Goal: Task Accomplishment & Management: Complete application form

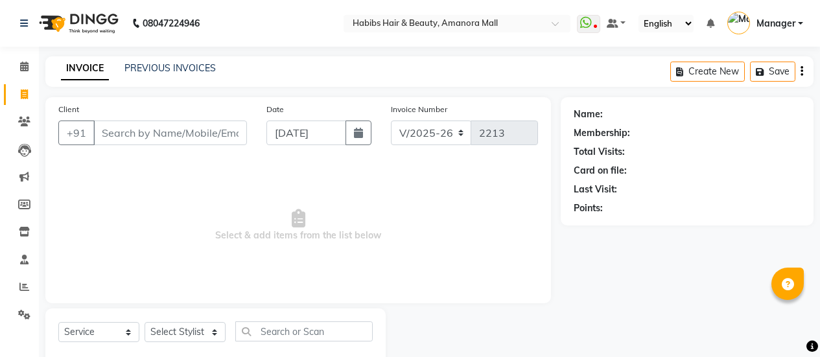
select select "5399"
select select "service"
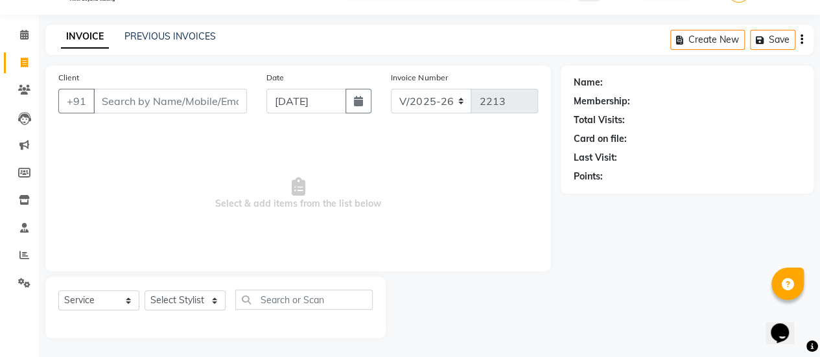
click at [178, 105] on input "Client" at bounding box center [170, 101] width 154 height 25
type input "8655410800"
click at [221, 100] on span "Add Client" at bounding box center [213, 101] width 51 height 13
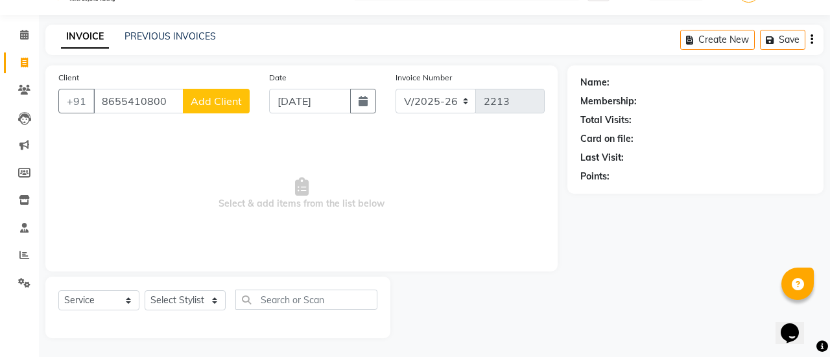
select select "22"
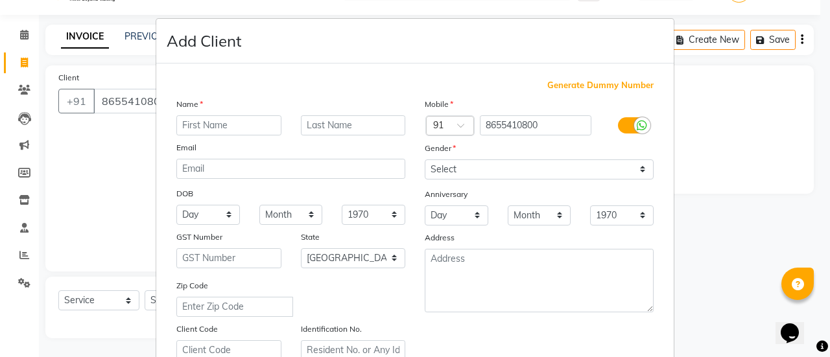
type input "r"
type input "[PERSON_NAME]"
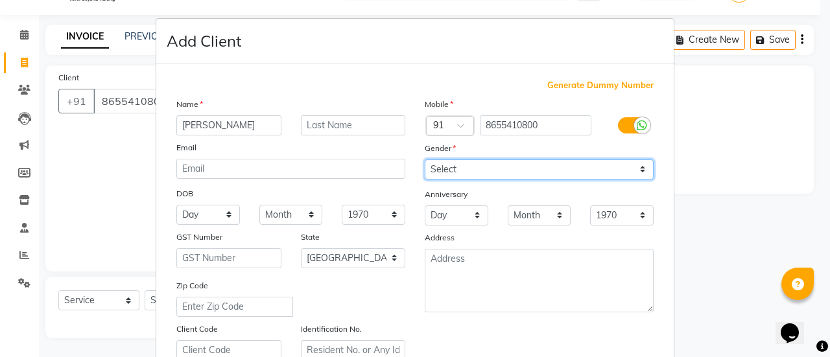
click at [447, 167] on select "Select [DEMOGRAPHIC_DATA] [DEMOGRAPHIC_DATA] Other Prefer Not To Say" at bounding box center [539, 170] width 229 height 20
select select "[DEMOGRAPHIC_DATA]"
click at [425, 160] on select "Select [DEMOGRAPHIC_DATA] [DEMOGRAPHIC_DATA] Other Prefer Not To Say" at bounding box center [539, 170] width 229 height 20
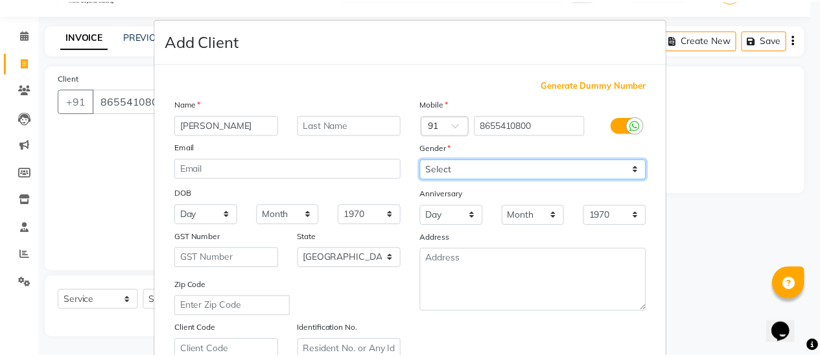
scroll to position [239, 0]
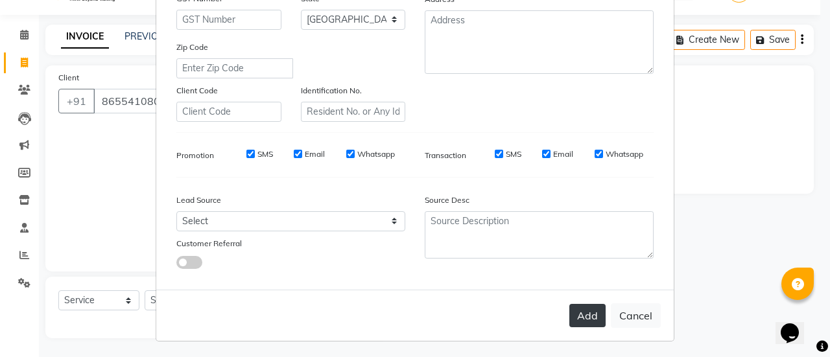
click at [582, 313] on button "Add" at bounding box center [587, 315] width 36 height 23
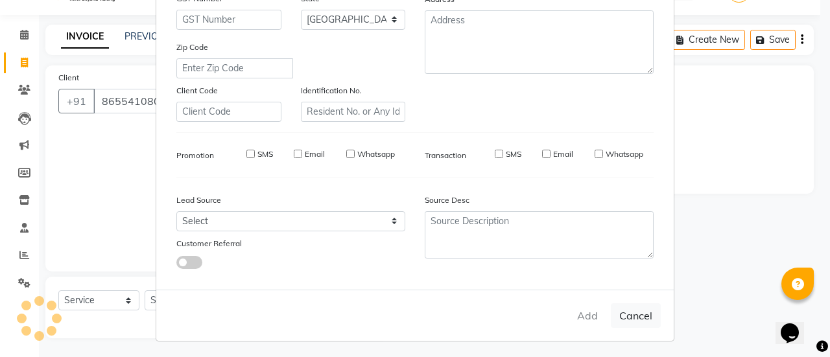
type input "86******00"
select select
select select "null"
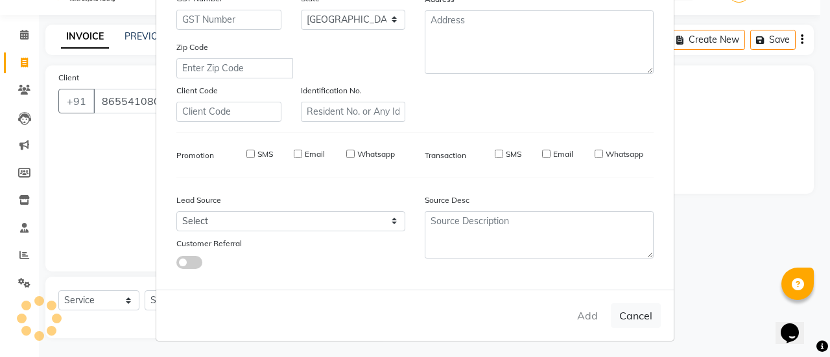
select select
checkbox input "false"
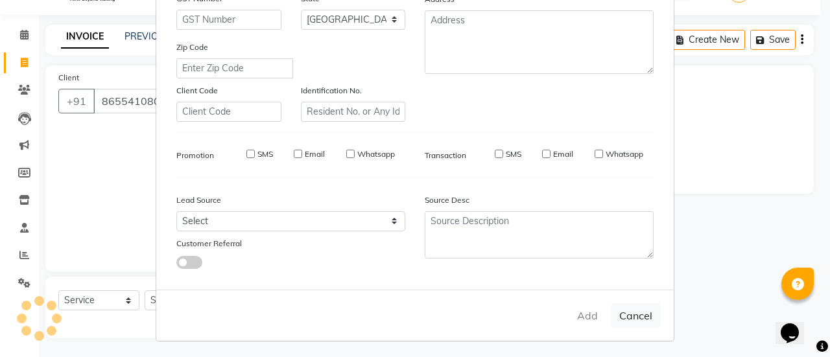
checkbox input "false"
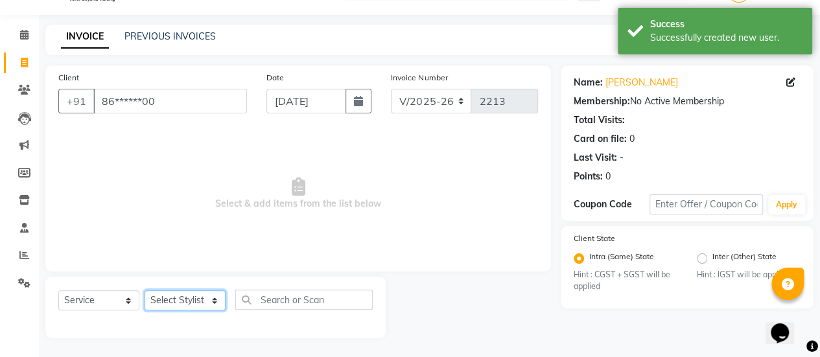
click at [213, 300] on select "Select Stylist [PERSON_NAME] Bhagavantu Kalyani [PERSON_NAME] Manager [PERSON_N…" at bounding box center [185, 301] width 81 height 20
select select "89393"
click at [145, 291] on select "Select Stylist [PERSON_NAME] Bhagavantu Kalyani [PERSON_NAME] Manager [PERSON_N…" at bounding box center [185, 301] width 81 height 20
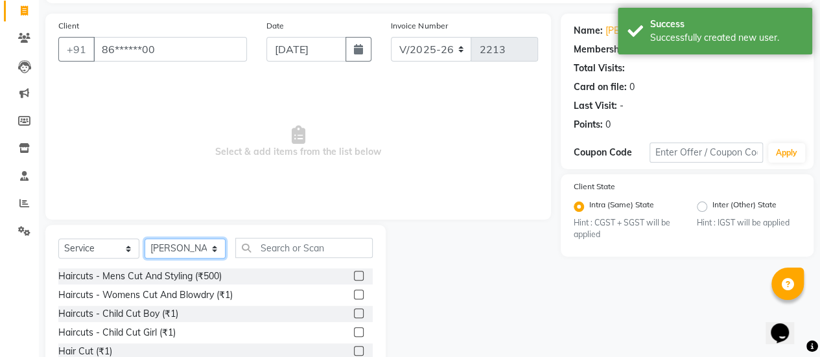
scroll to position [88, 0]
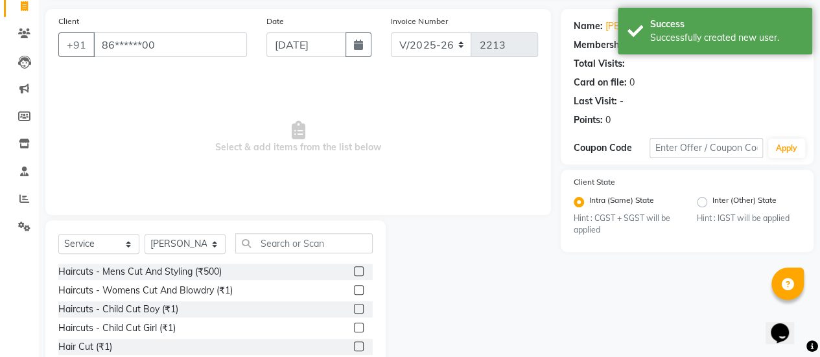
click at [354, 290] on label at bounding box center [359, 290] width 10 height 10
click at [354, 290] on input "checkbox" at bounding box center [358, 291] width 8 height 8
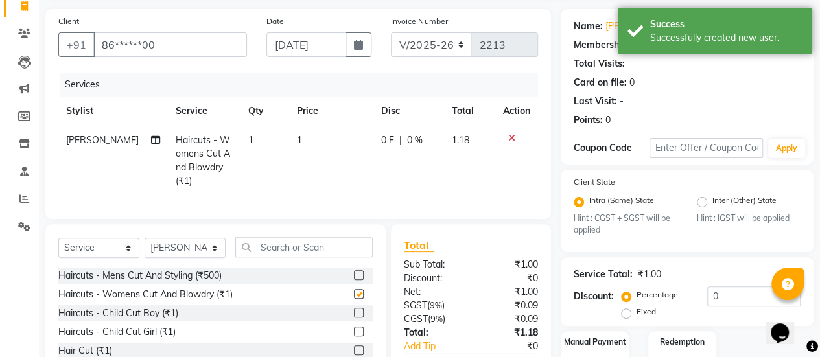
checkbox input "false"
click at [291, 146] on td "1" at bounding box center [331, 161] width 84 height 70
select select "89393"
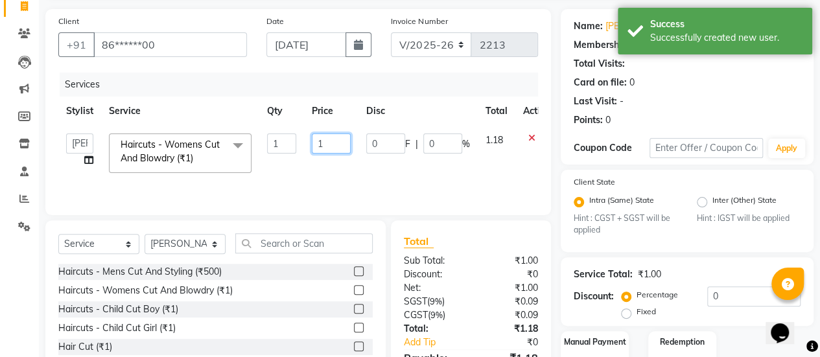
click at [332, 141] on input "1" at bounding box center [331, 144] width 39 height 20
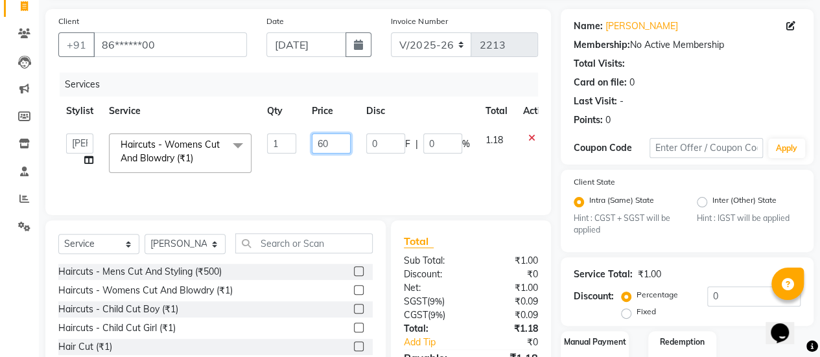
type input "600"
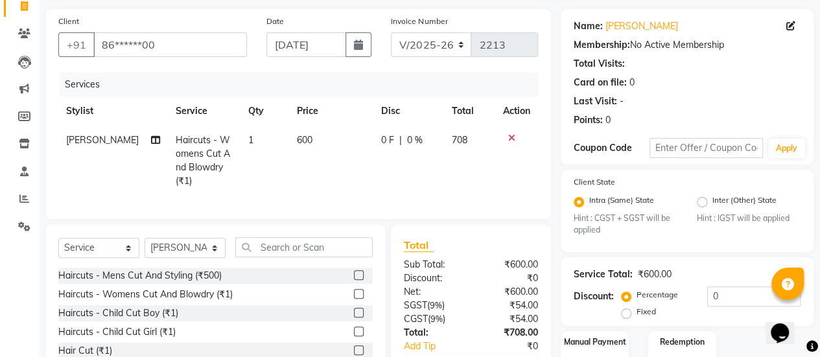
click at [340, 166] on td "600" at bounding box center [331, 161] width 84 height 70
select select "89393"
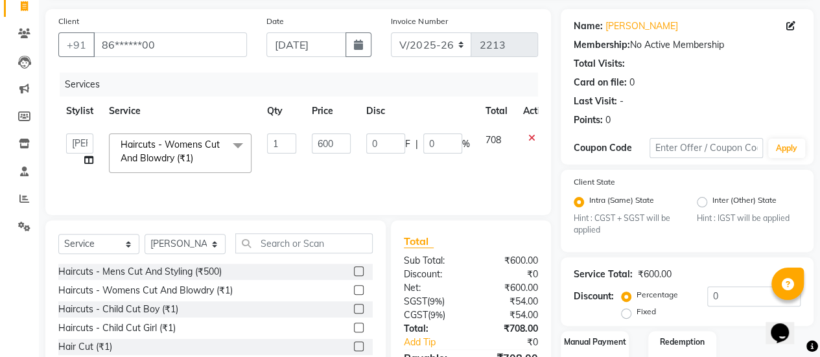
scroll to position [165, 0]
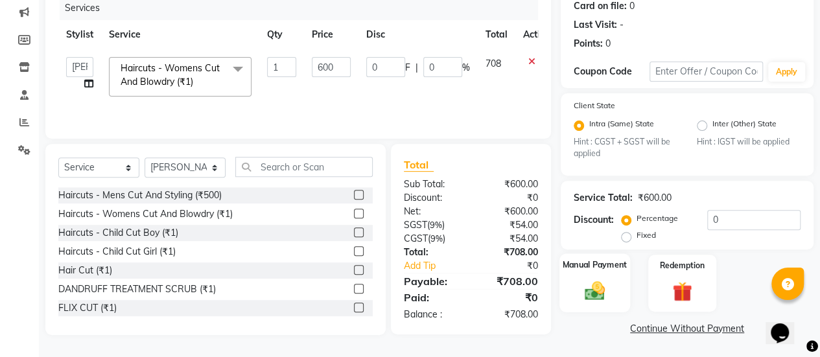
click at [599, 281] on img at bounding box center [594, 291] width 33 height 23
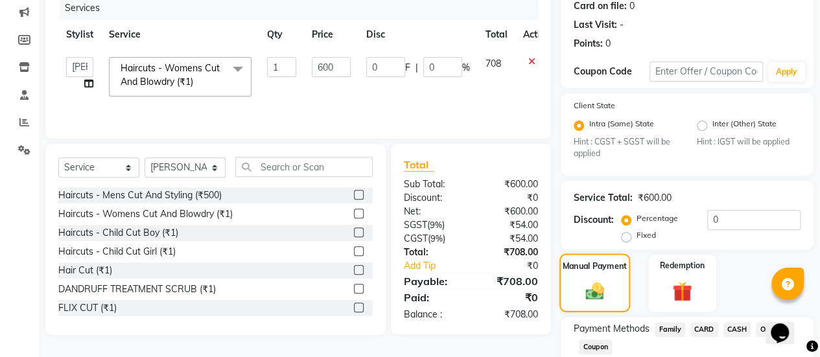
scroll to position [248, 0]
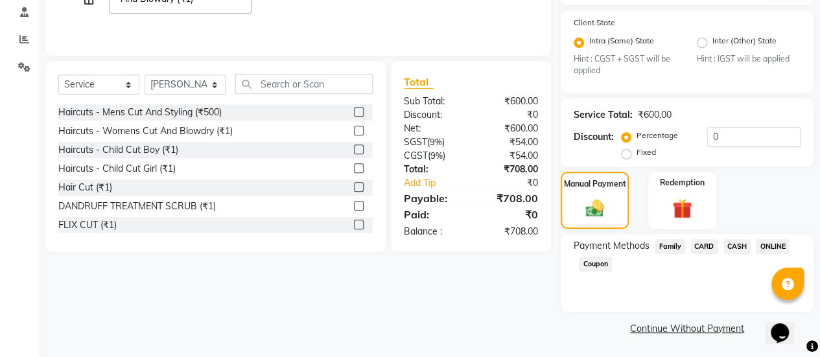
click at [769, 245] on span "ONLINE" at bounding box center [773, 246] width 34 height 15
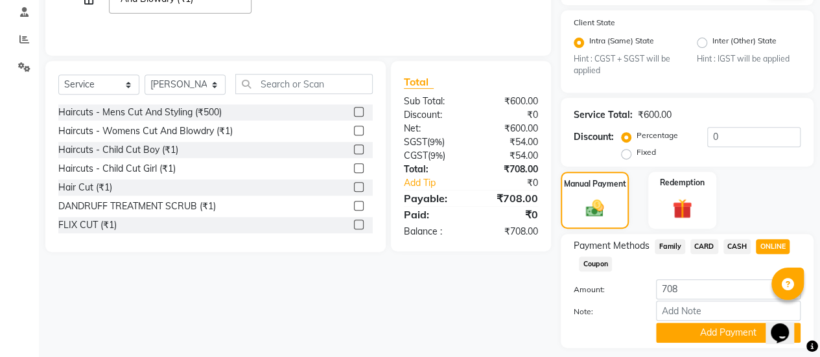
scroll to position [284, 0]
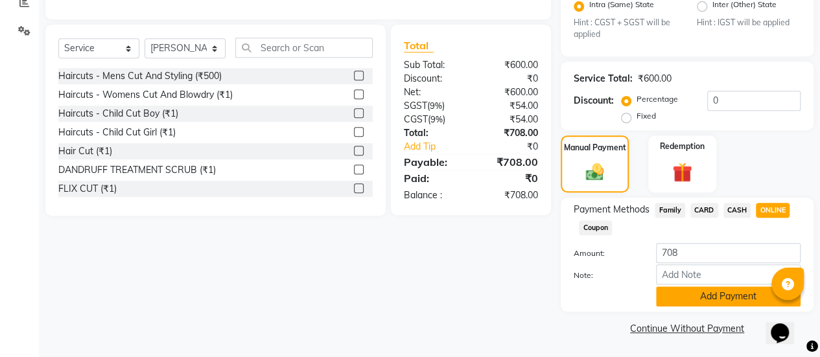
click at [711, 294] on button "Add Payment" at bounding box center [728, 297] width 145 height 20
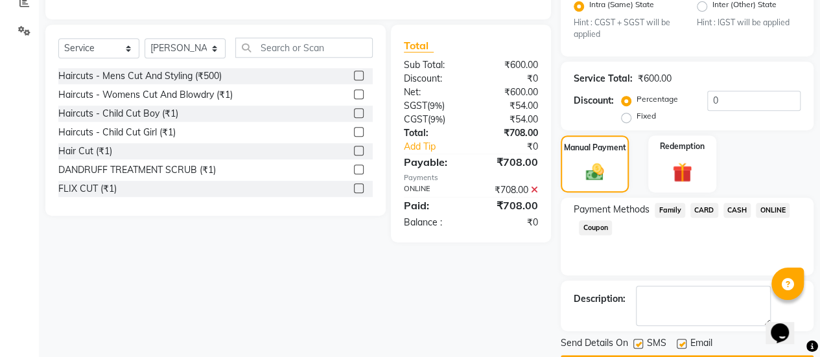
scroll to position [320, 0]
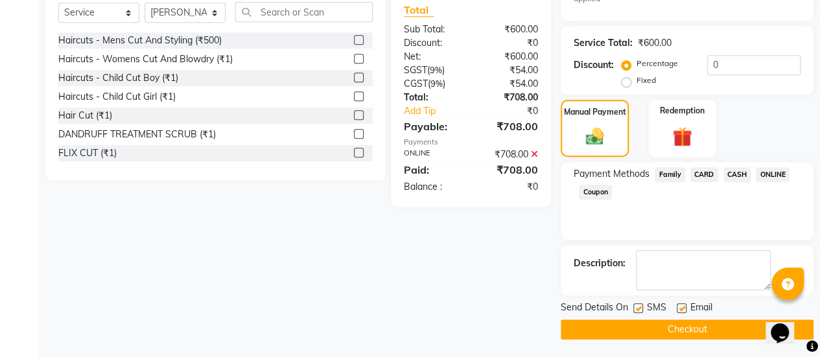
click at [682, 306] on label at bounding box center [682, 309] width 10 height 10
click at [682, 306] on input "checkbox" at bounding box center [681, 309] width 8 height 8
checkbox input "false"
click at [658, 330] on button "Checkout" at bounding box center [687, 330] width 253 height 20
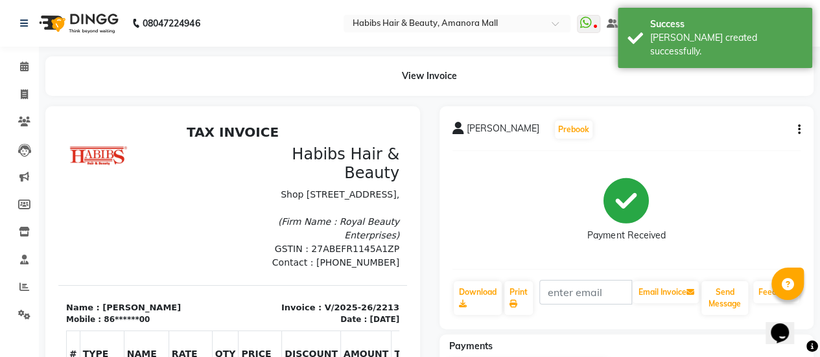
scroll to position [10, 0]
click at [23, 282] on icon at bounding box center [24, 287] width 10 height 10
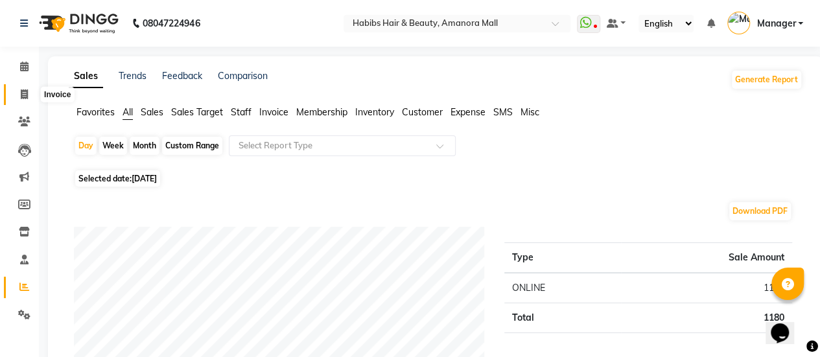
click at [27, 95] on icon at bounding box center [24, 94] width 7 height 10
select select "service"
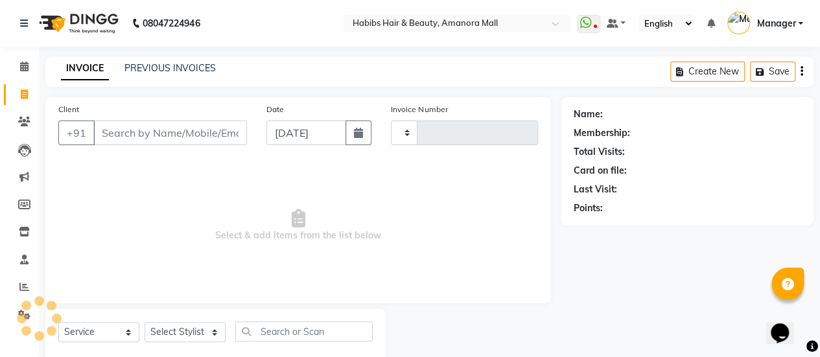
scroll to position [32, 0]
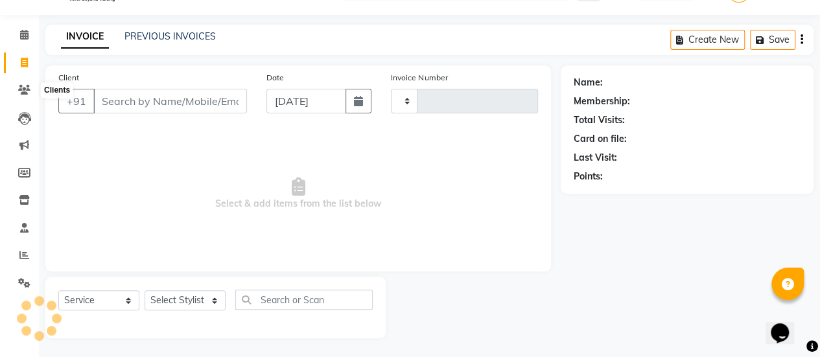
type input "2214"
select select "5399"
